Goal: Use online tool/utility

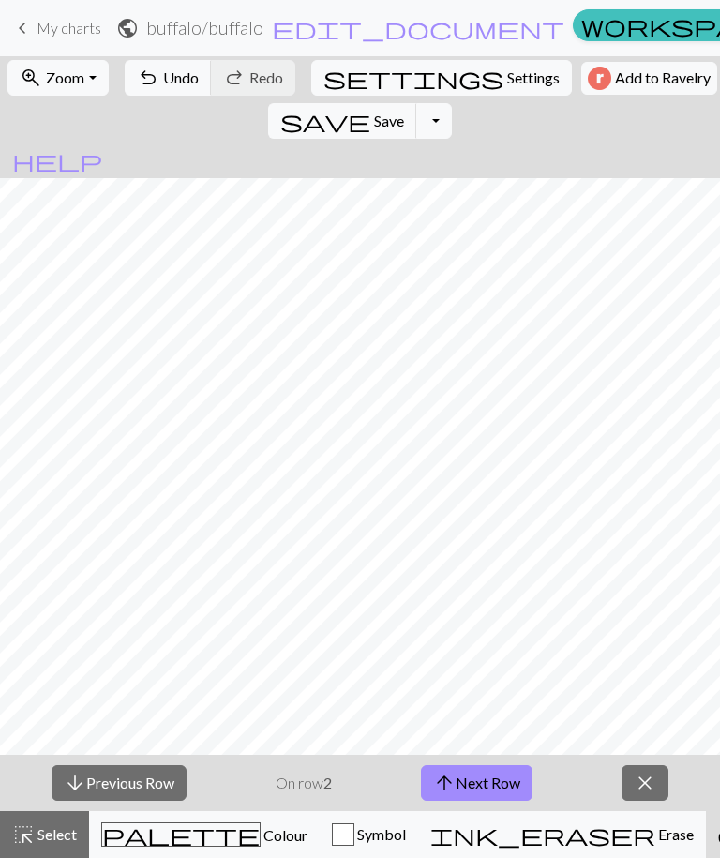
scroll to position [169, 0]
click at [261, 833] on span "Colour" at bounding box center [284, 835] width 47 height 18
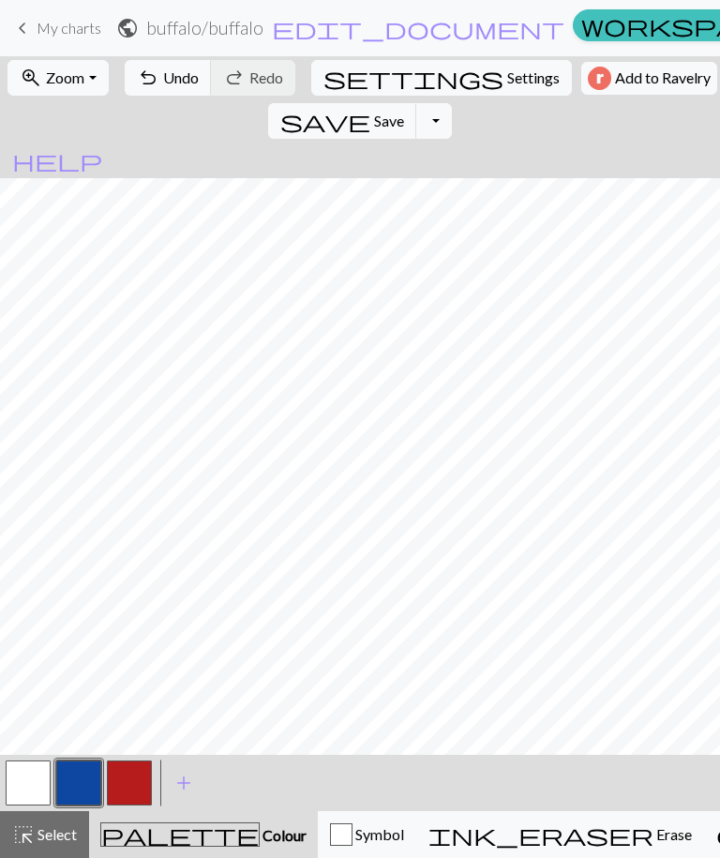
click at [189, 775] on span "add" at bounding box center [184, 783] width 23 height 26
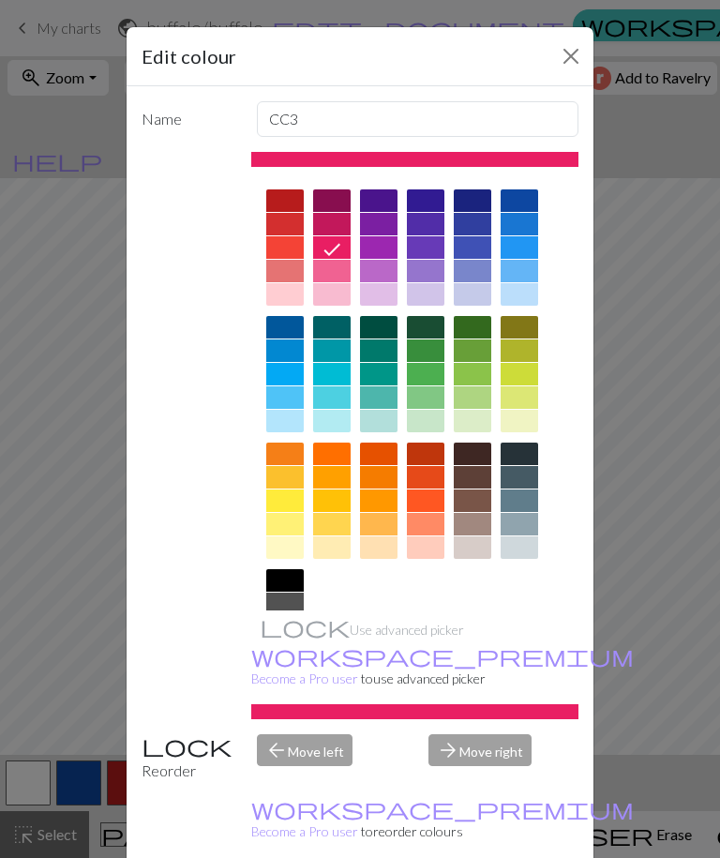
click at [281, 500] on div at bounding box center [285, 500] width 38 height 23
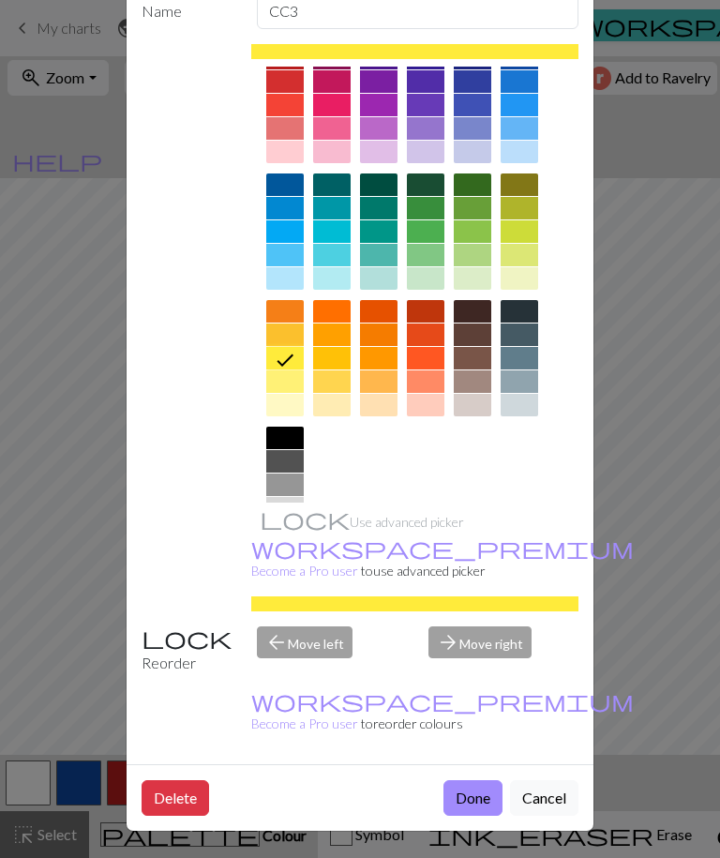
scroll to position [109, 0]
click at [479, 788] on button "Done" at bounding box center [472, 798] width 59 height 36
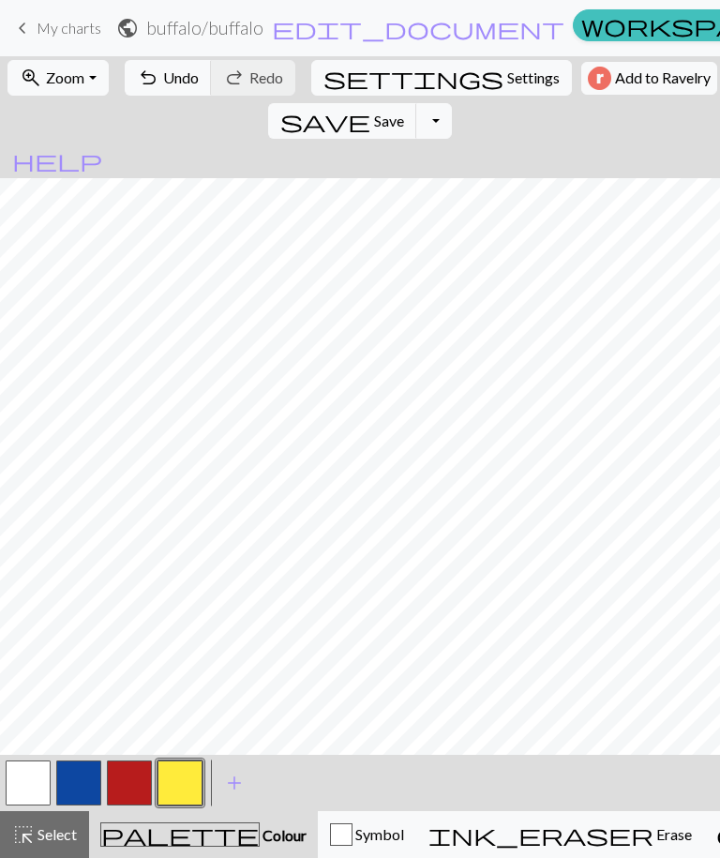
click at [38, 781] on button "button" at bounding box center [28, 782] width 45 height 45
click at [171, 775] on button "button" at bounding box center [180, 782] width 45 height 45
click at [24, 788] on button "button" at bounding box center [28, 782] width 45 height 45
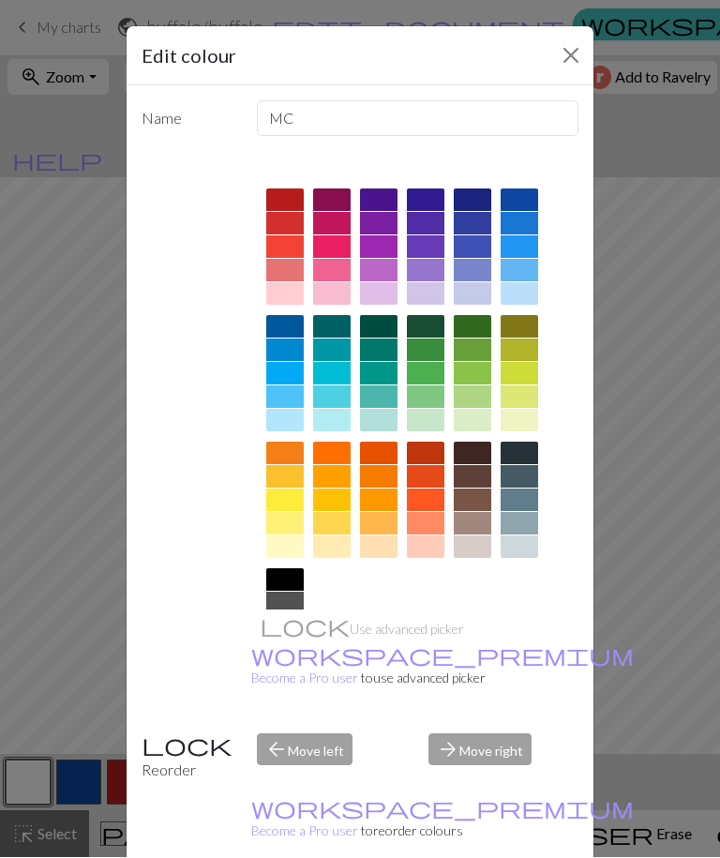
click at [698, 184] on div "Edit colour Name MC Use advanced picker workspace_premium Become a Pro user to …" at bounding box center [360, 429] width 720 height 858
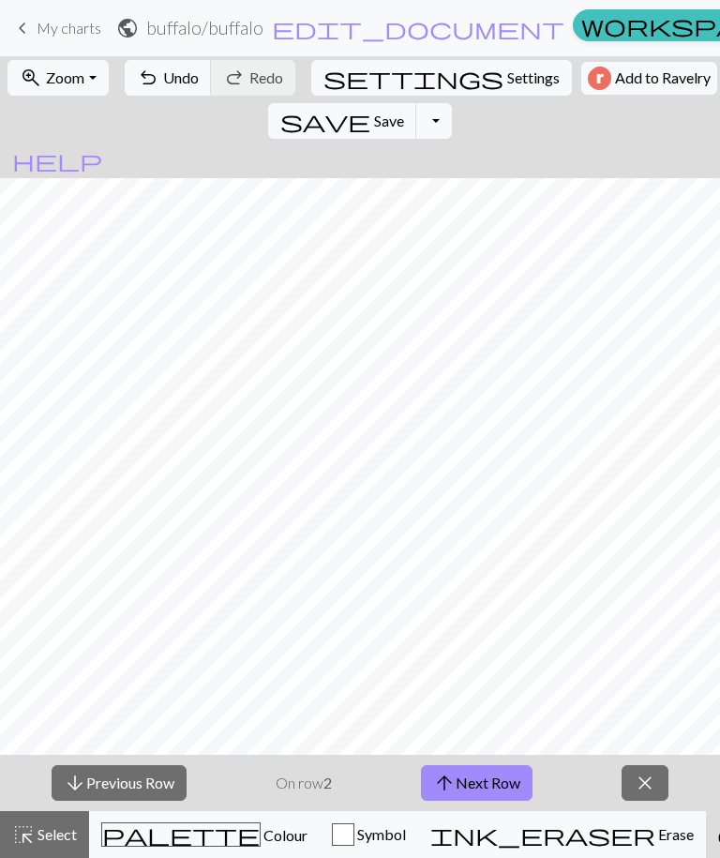
click at [476, 787] on button "arrow_upward Next Row" at bounding box center [477, 783] width 112 height 36
click at [488, 767] on button "arrow_upward Next Row" at bounding box center [477, 783] width 112 height 36
click at [479, 785] on button "arrow_upward Next Row" at bounding box center [477, 783] width 112 height 36
